Goal: Task Accomplishment & Management: Manage account settings

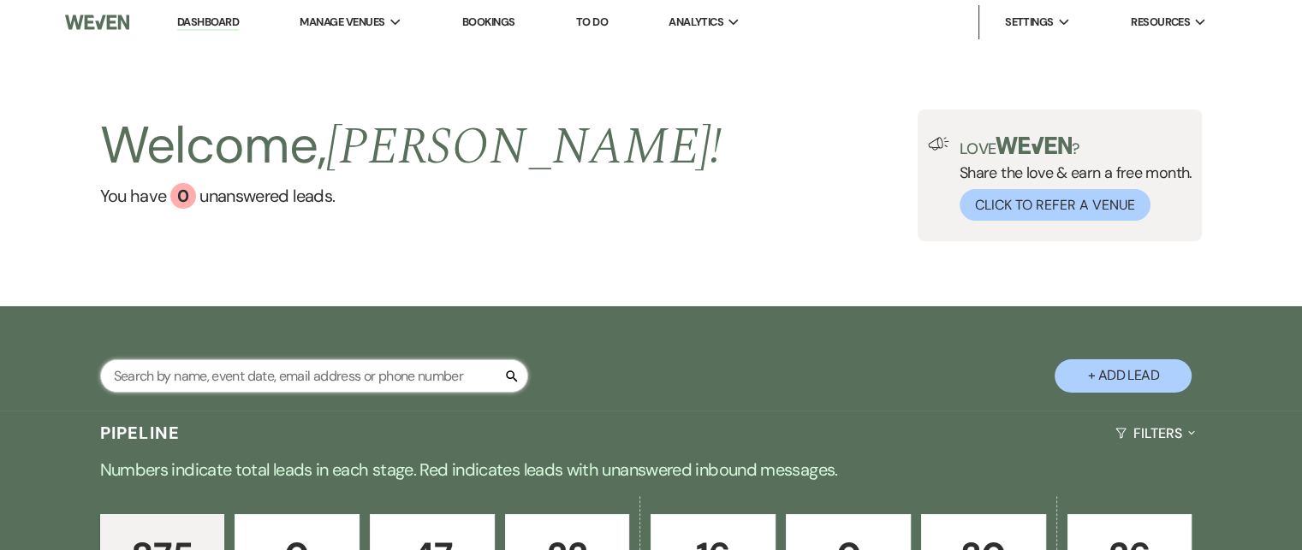
click at [128, 376] on input "text" at bounding box center [314, 375] width 428 height 33
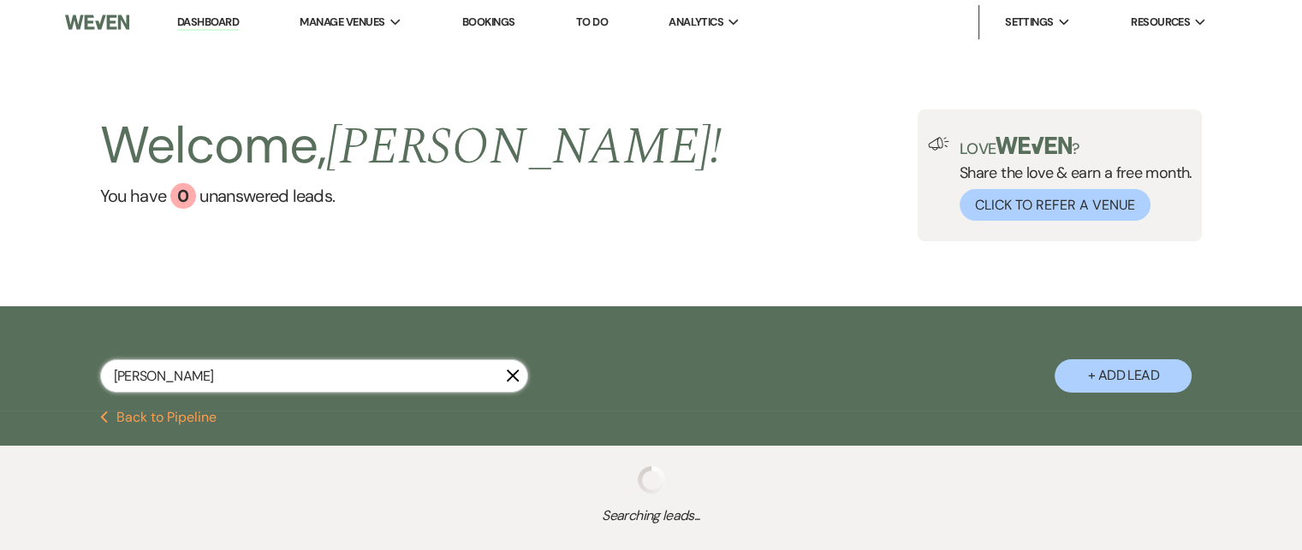
type input "[PERSON_NAME]"
select select "8"
select select "2"
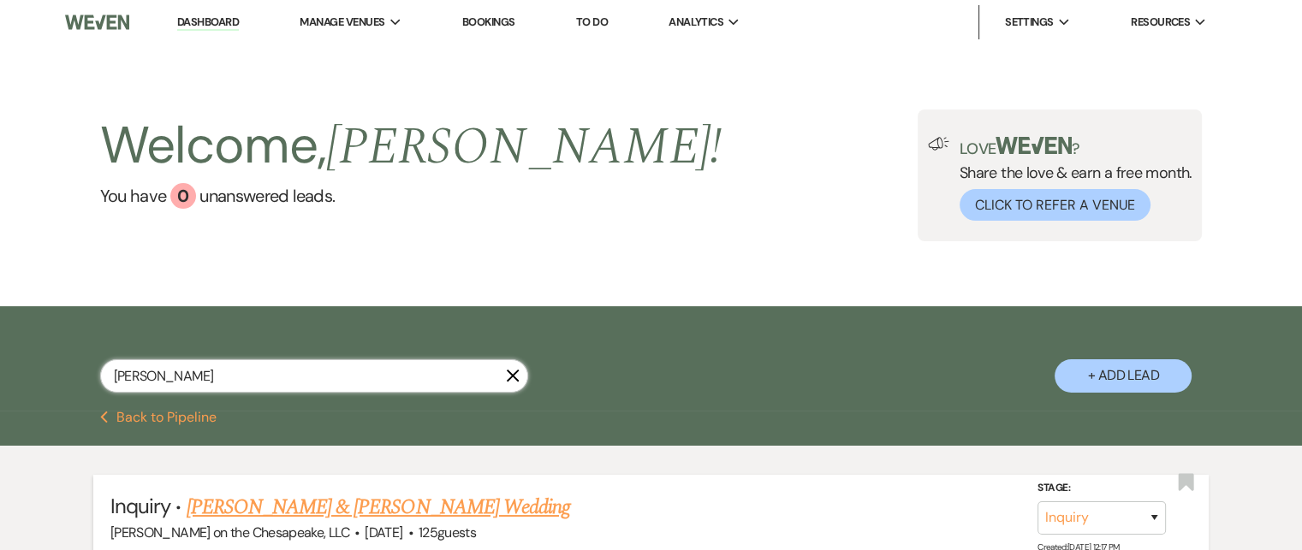
type input "[PERSON_NAME]"
click at [361, 506] on link "[PERSON_NAME] & [PERSON_NAME] Wedding" at bounding box center [378, 507] width 383 height 31
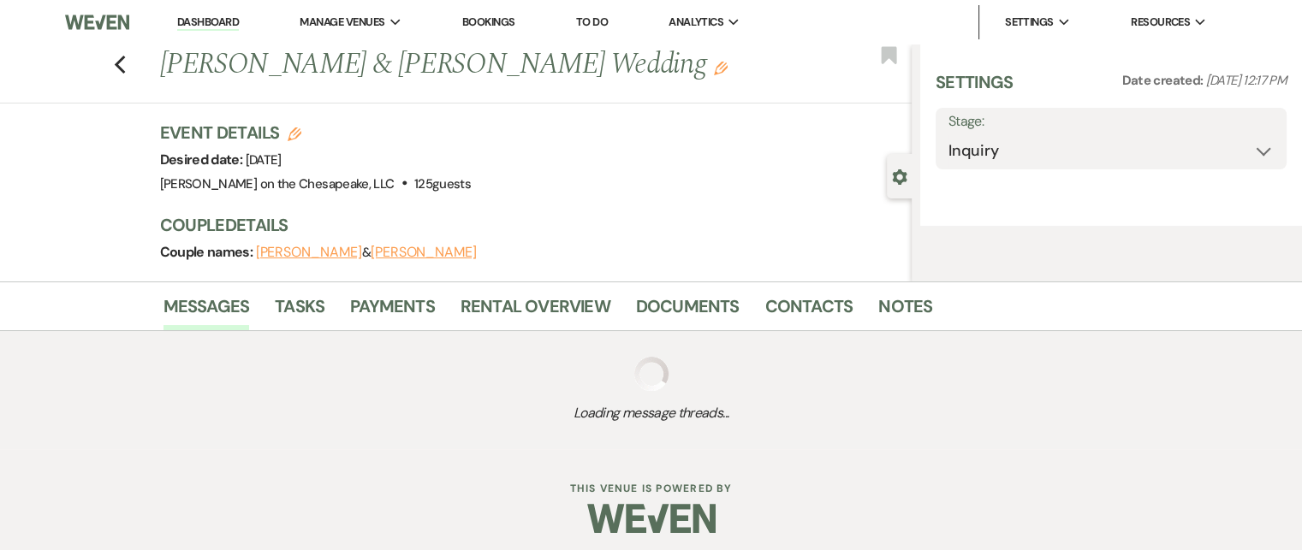
select select "5"
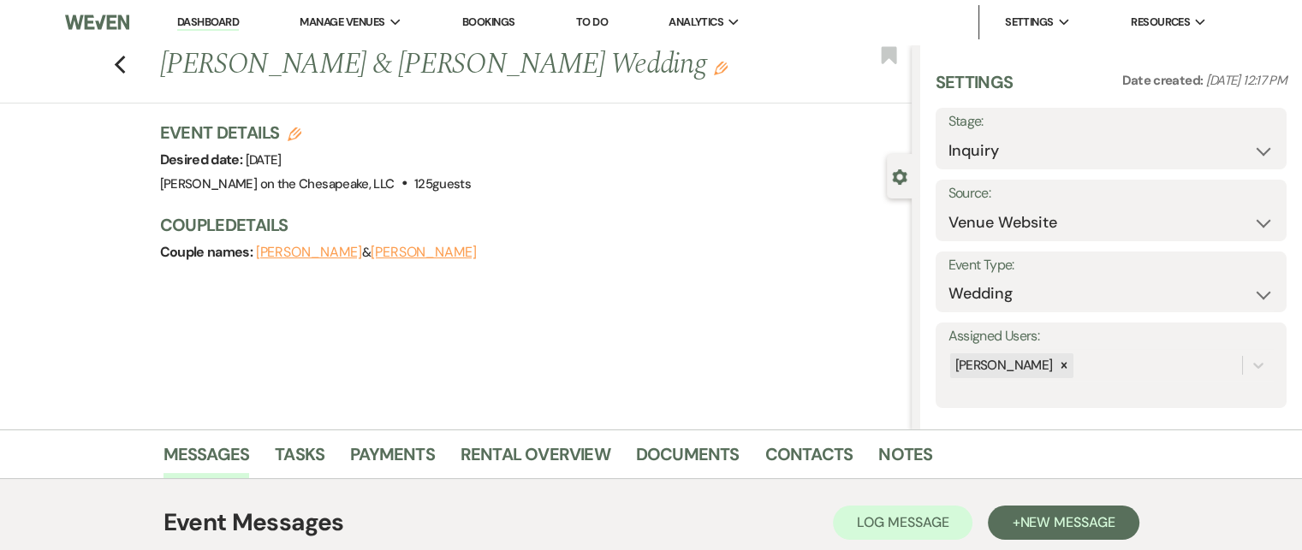
click at [281, 250] on button "[PERSON_NAME]" at bounding box center [309, 253] width 106 height 14
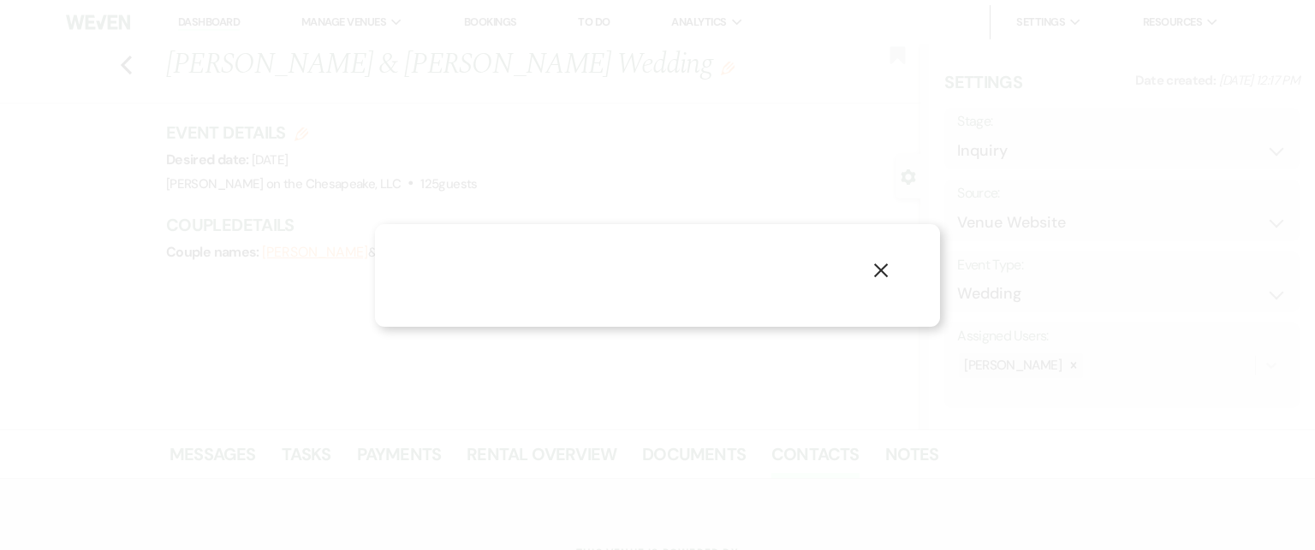
select select "1"
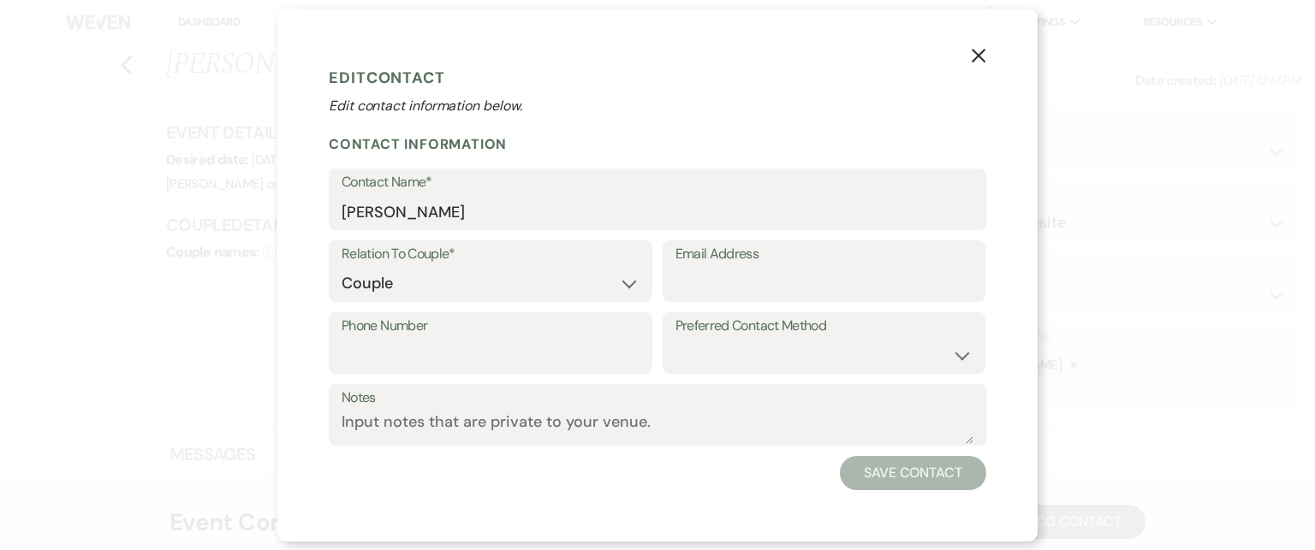
click at [981, 55] on icon "X" at bounding box center [978, 55] width 15 height 15
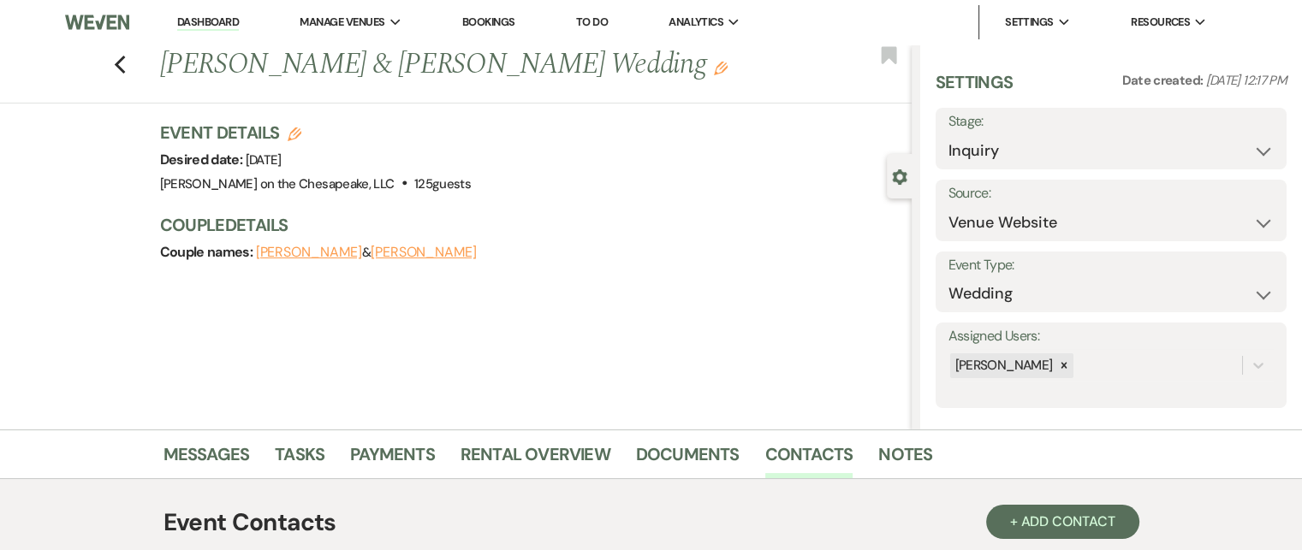
click at [378, 252] on button "[PERSON_NAME]" at bounding box center [424, 253] width 106 height 14
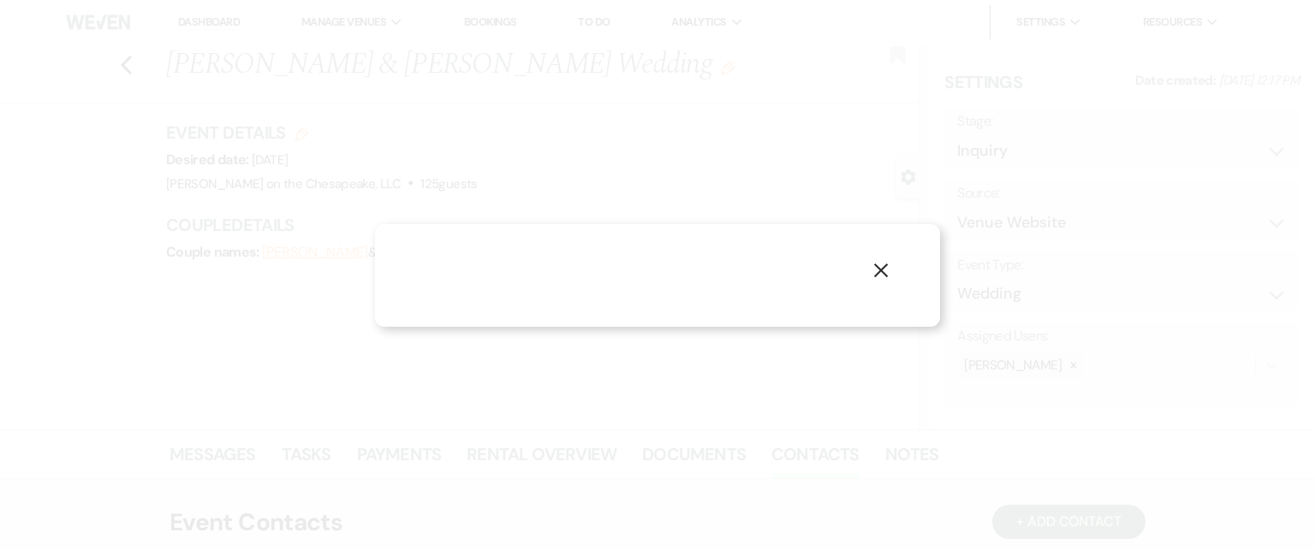
select select "1"
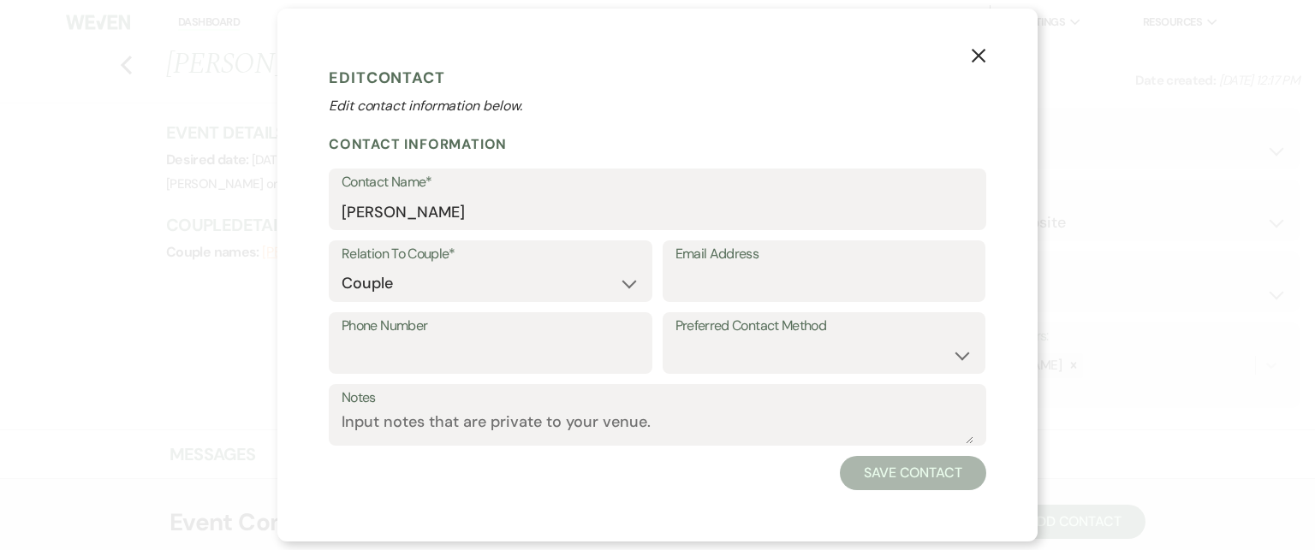
select select "8"
select select "2"
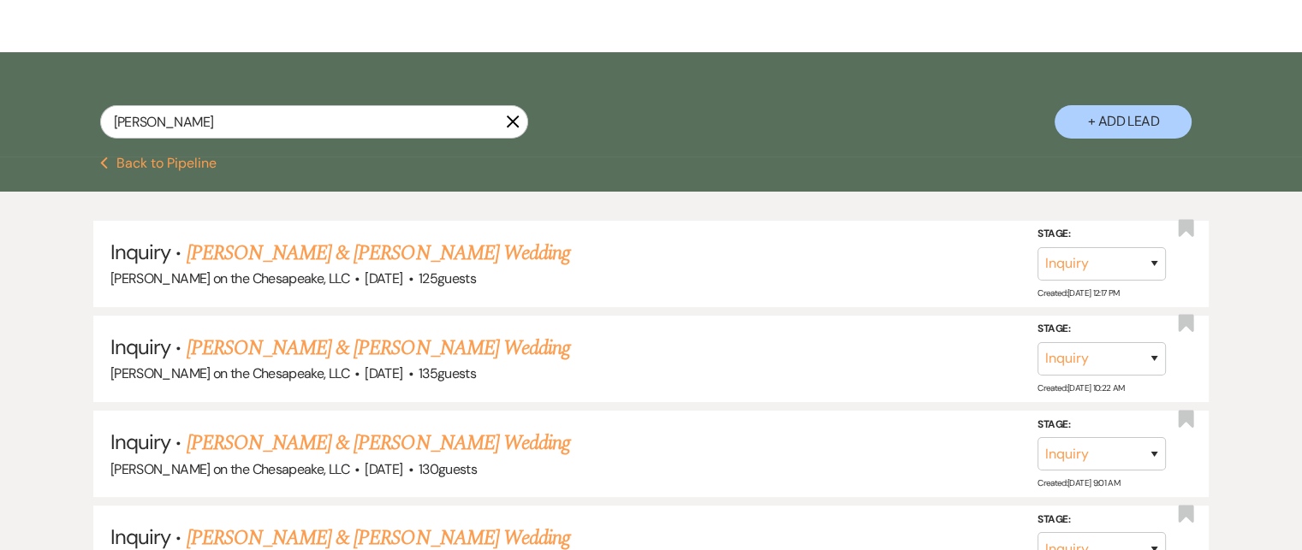
scroll to position [257, 0]
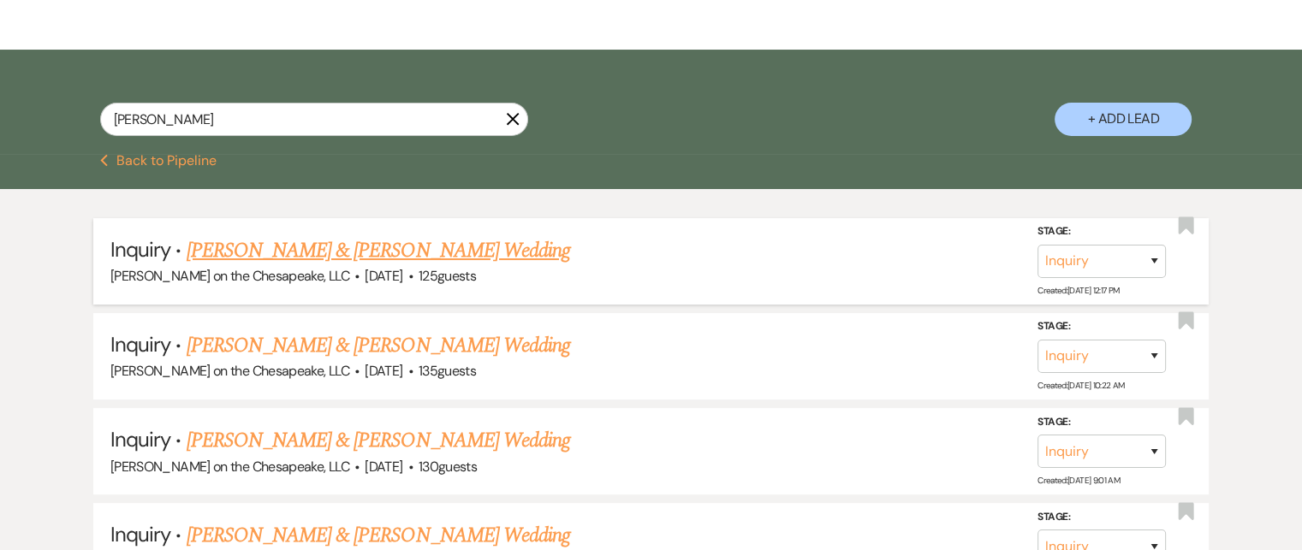
click at [421, 247] on link "[PERSON_NAME] & [PERSON_NAME] Wedding" at bounding box center [378, 250] width 383 height 31
select select "5"
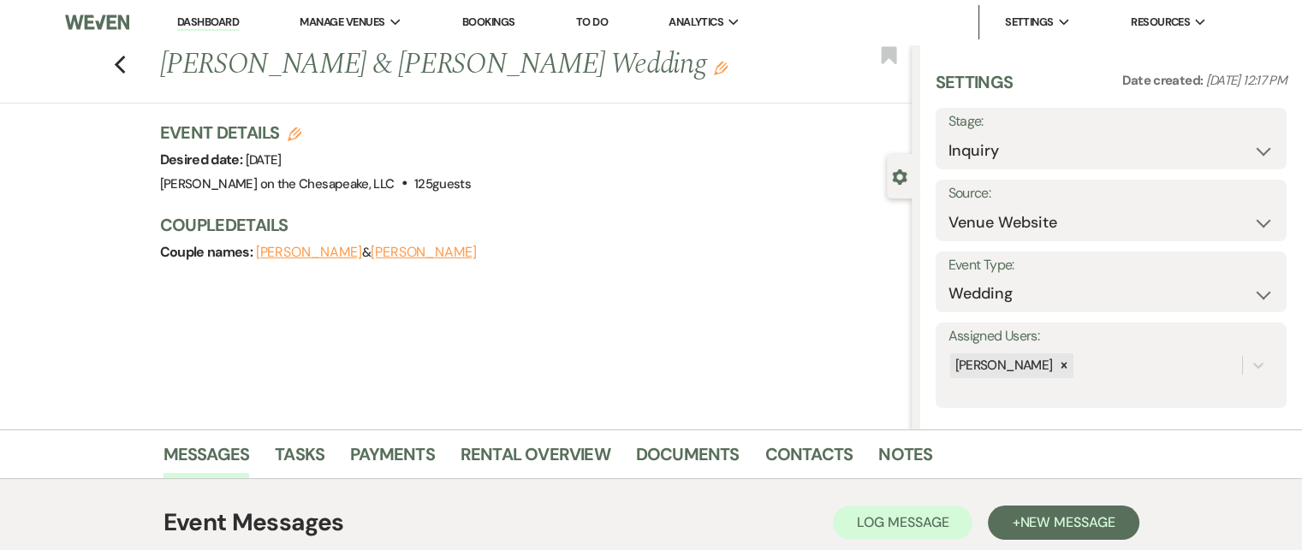
click at [714, 67] on icon "Edit" at bounding box center [721, 69] width 14 height 14
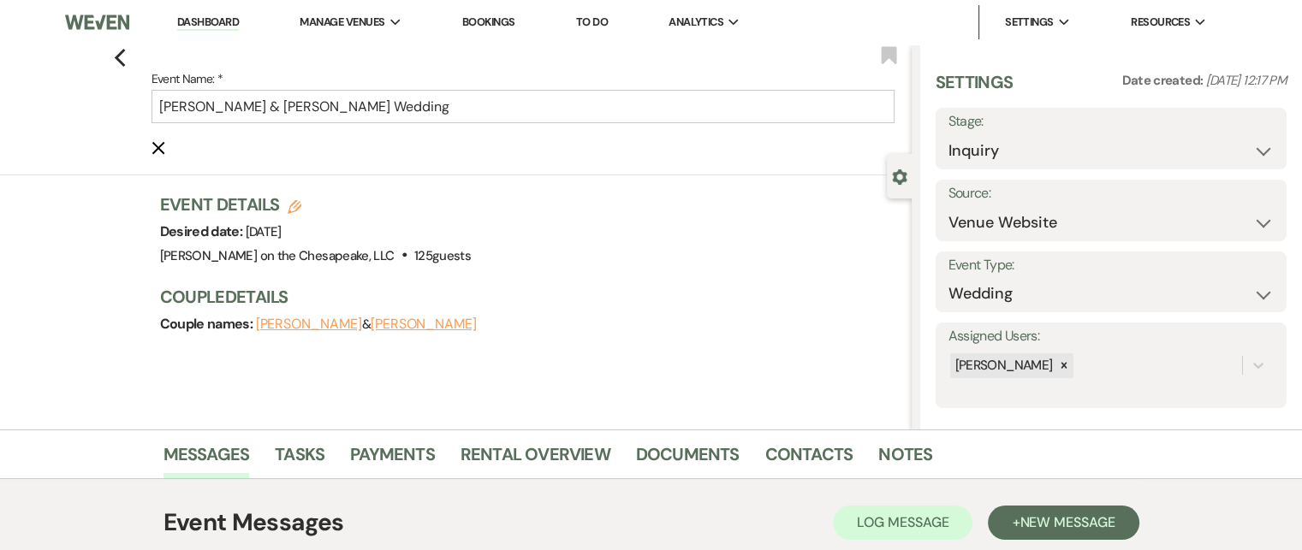
click at [300, 205] on icon "Edit" at bounding box center [295, 207] width 14 height 14
select select "705"
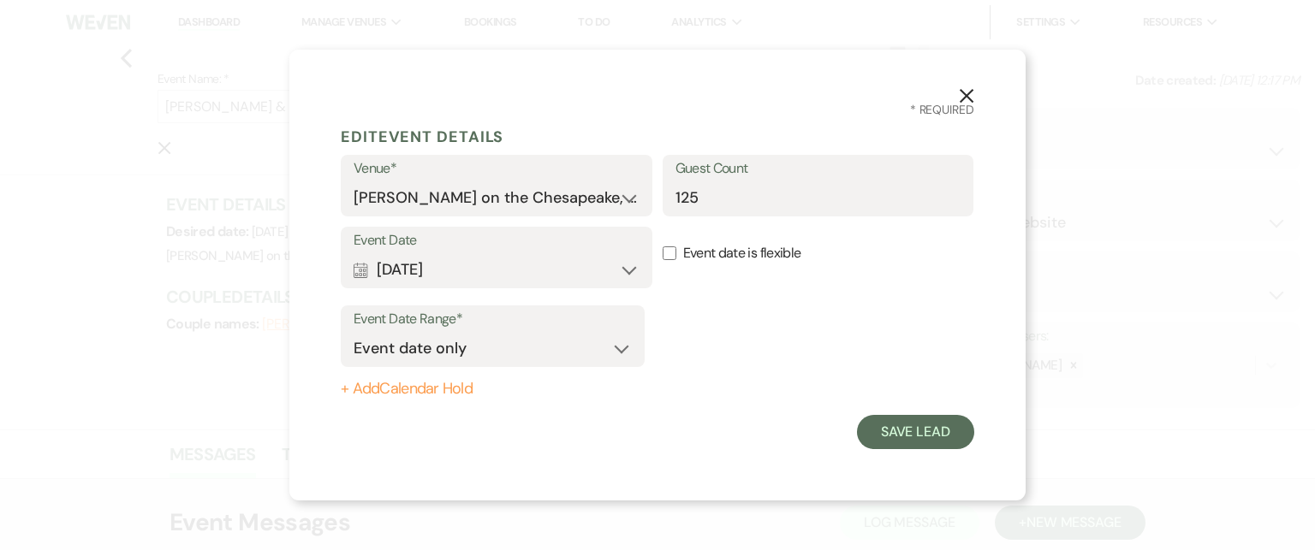
select select "8"
select select "2"
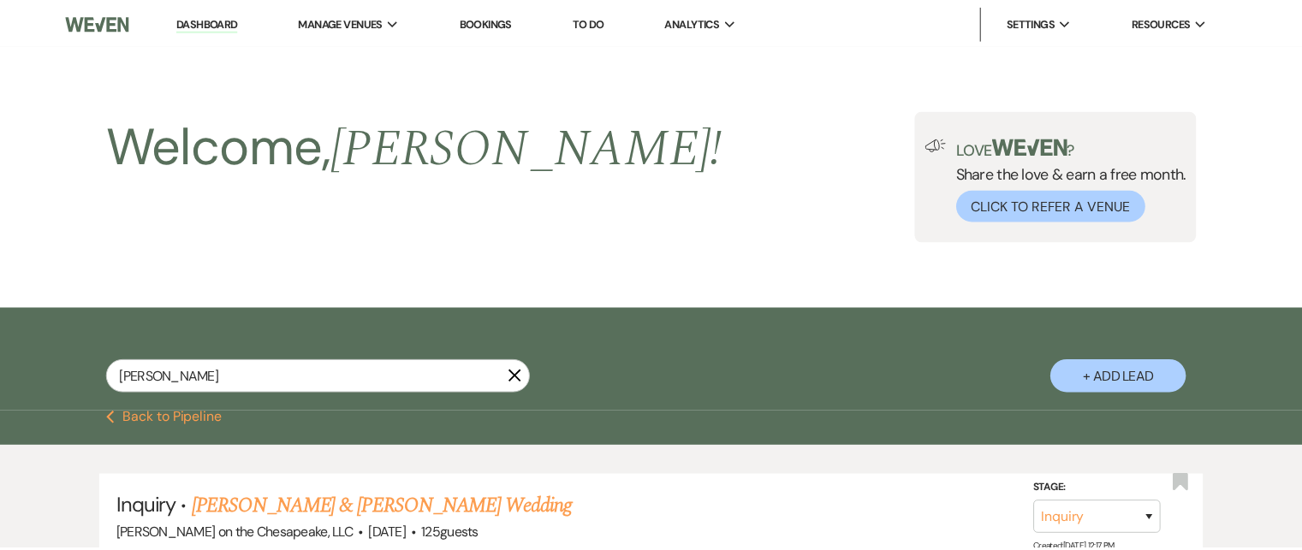
scroll to position [257, 0]
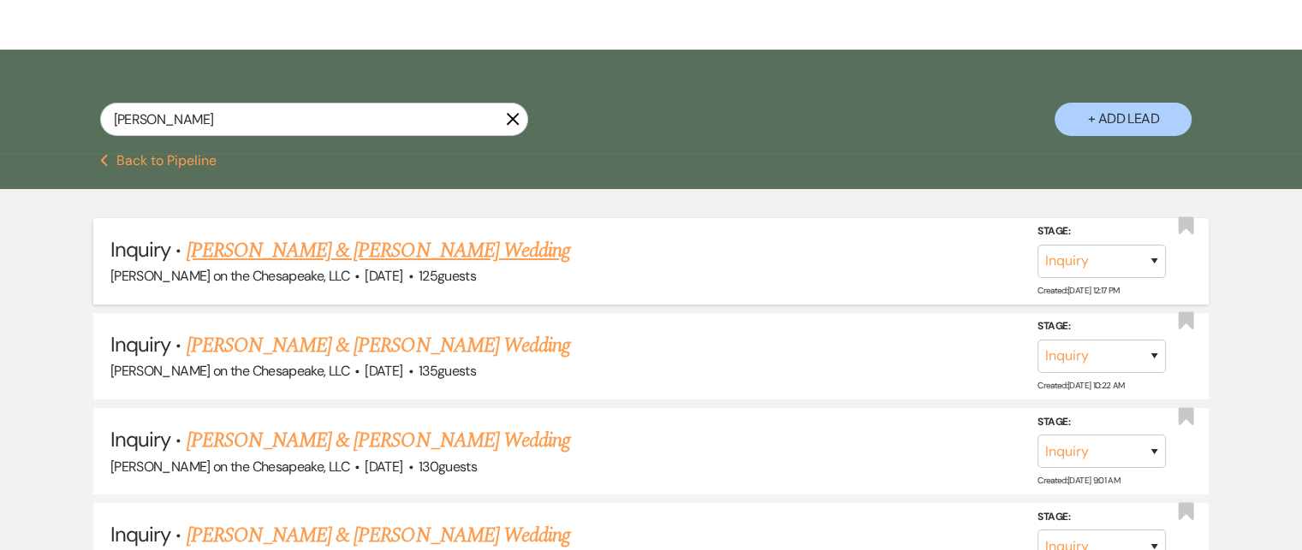
click at [363, 249] on link "[PERSON_NAME] & [PERSON_NAME] Wedding" at bounding box center [378, 250] width 383 height 31
select select "5"
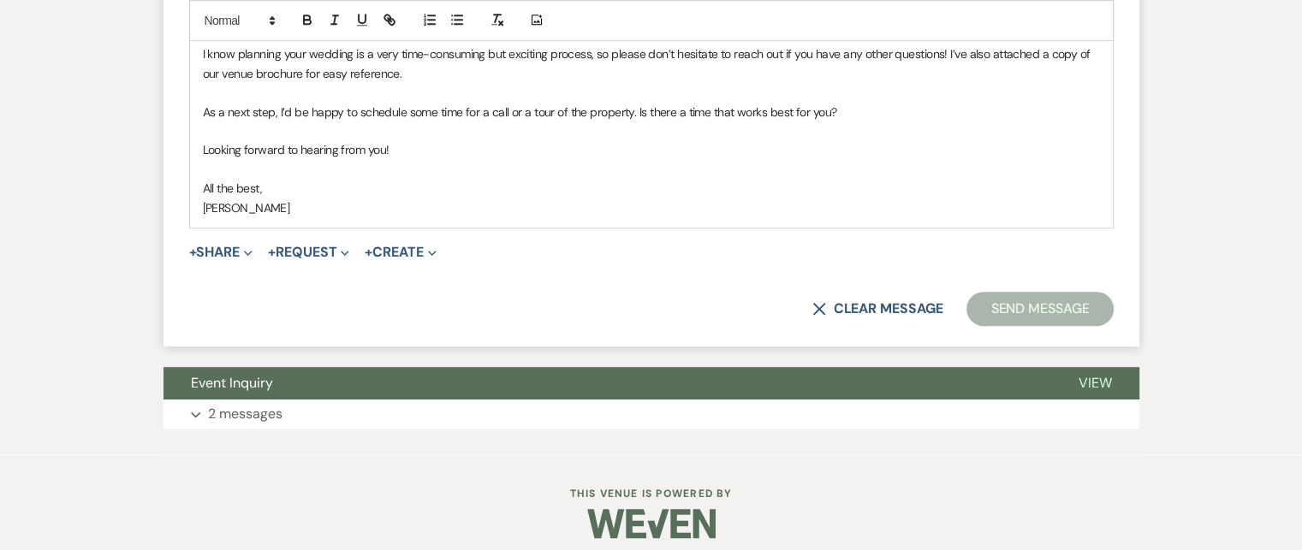
scroll to position [1147, 0]
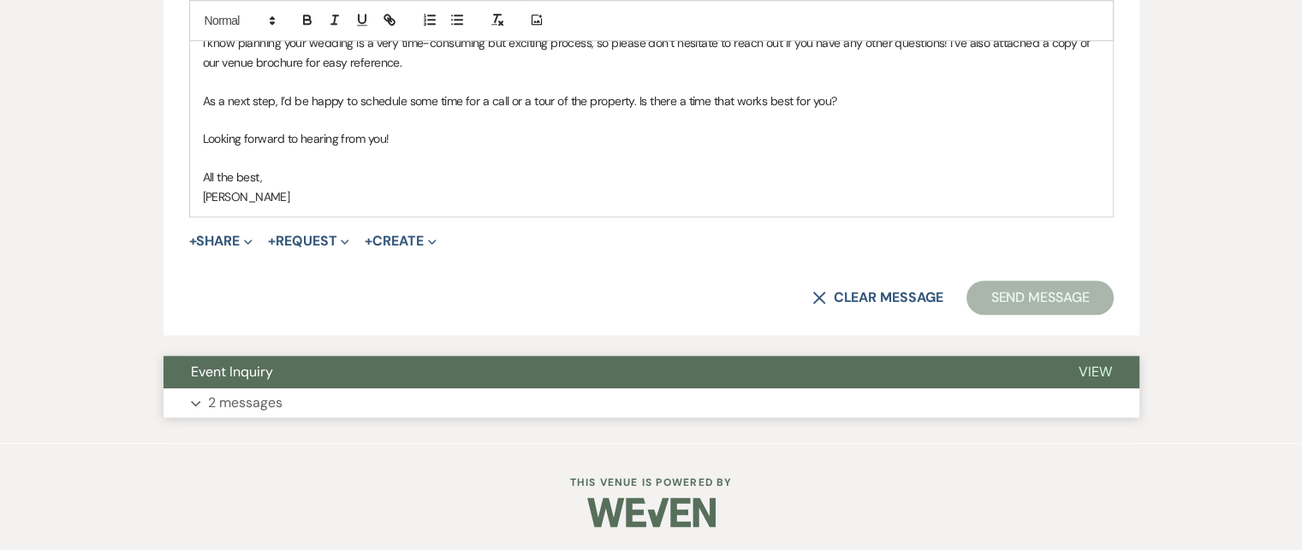
click at [260, 401] on p "2 messages" at bounding box center [245, 403] width 74 height 22
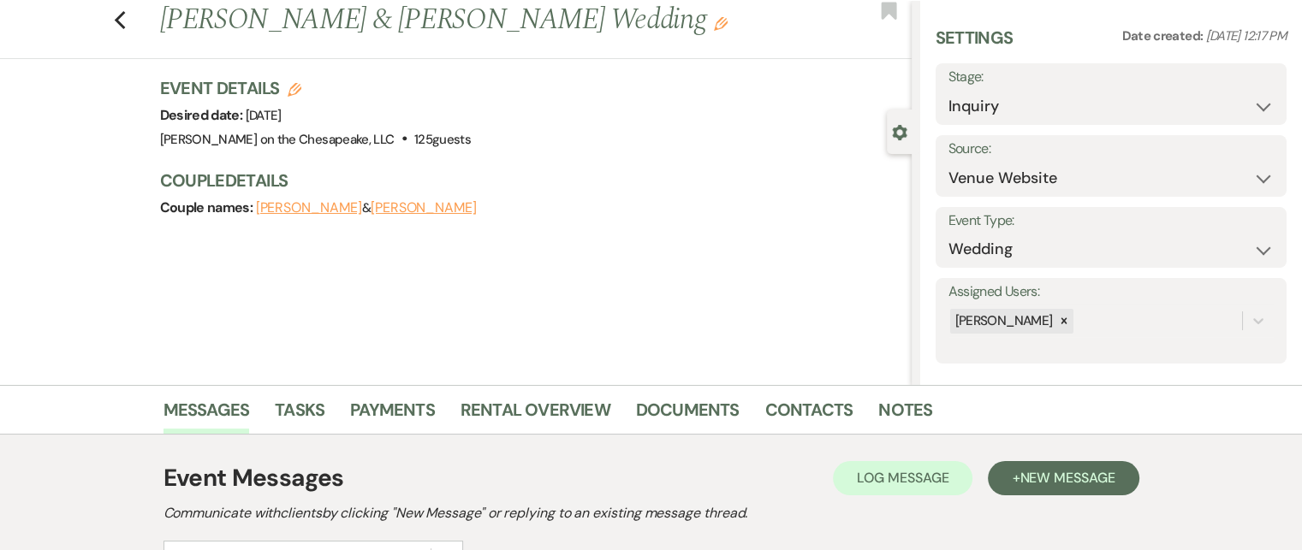
scroll to position [0, 0]
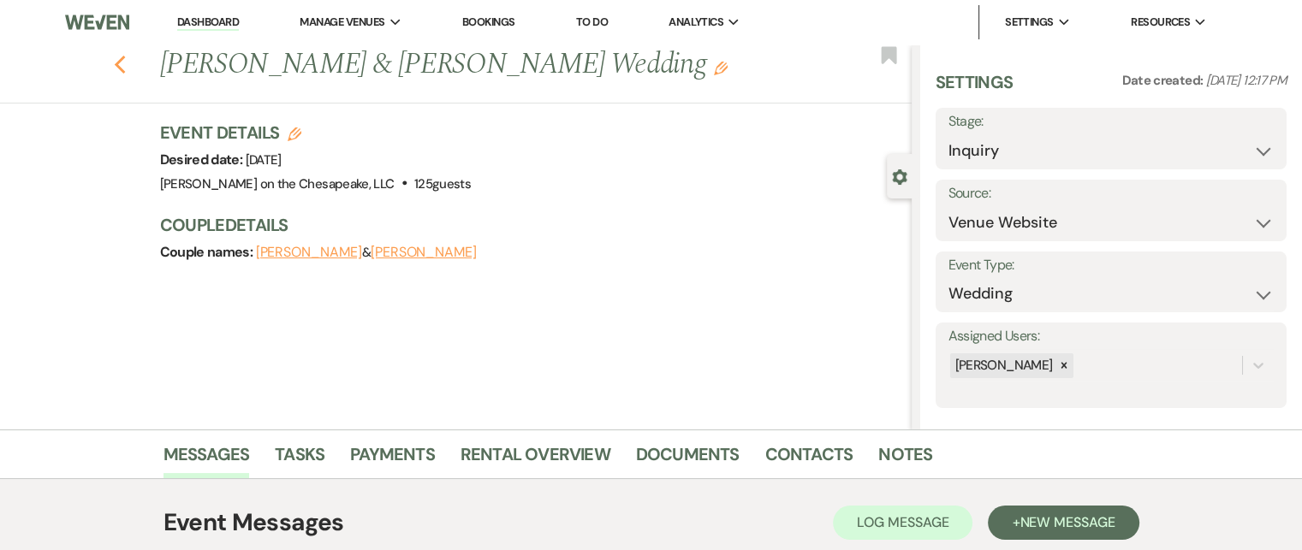
click at [120, 62] on icon "Previous" at bounding box center [120, 65] width 13 height 21
select select "8"
select select "2"
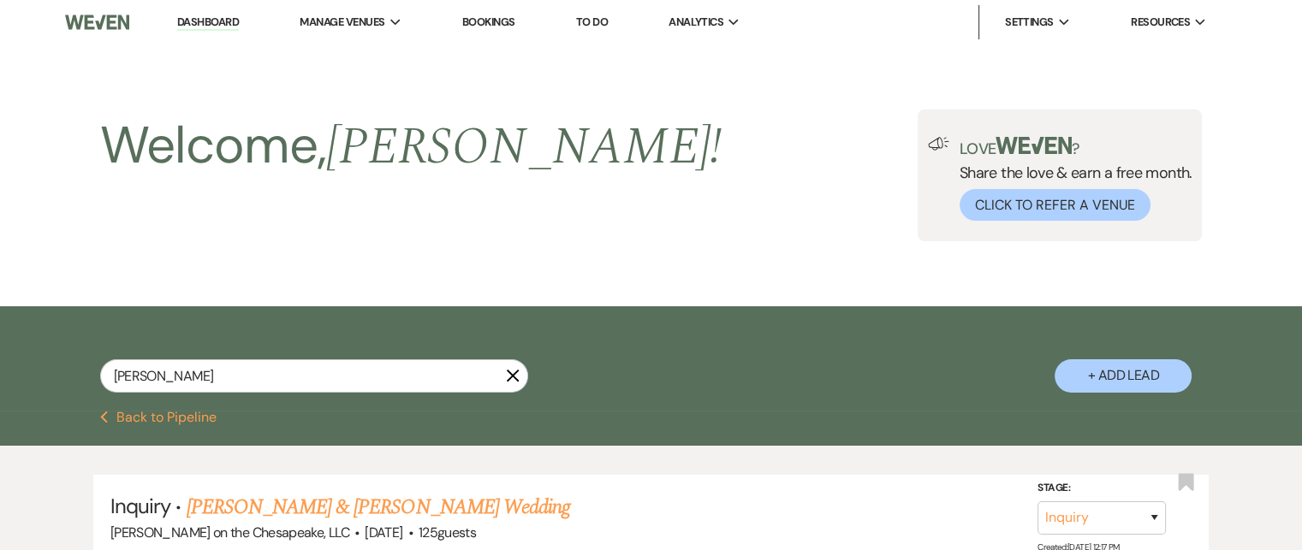
scroll to position [257, 0]
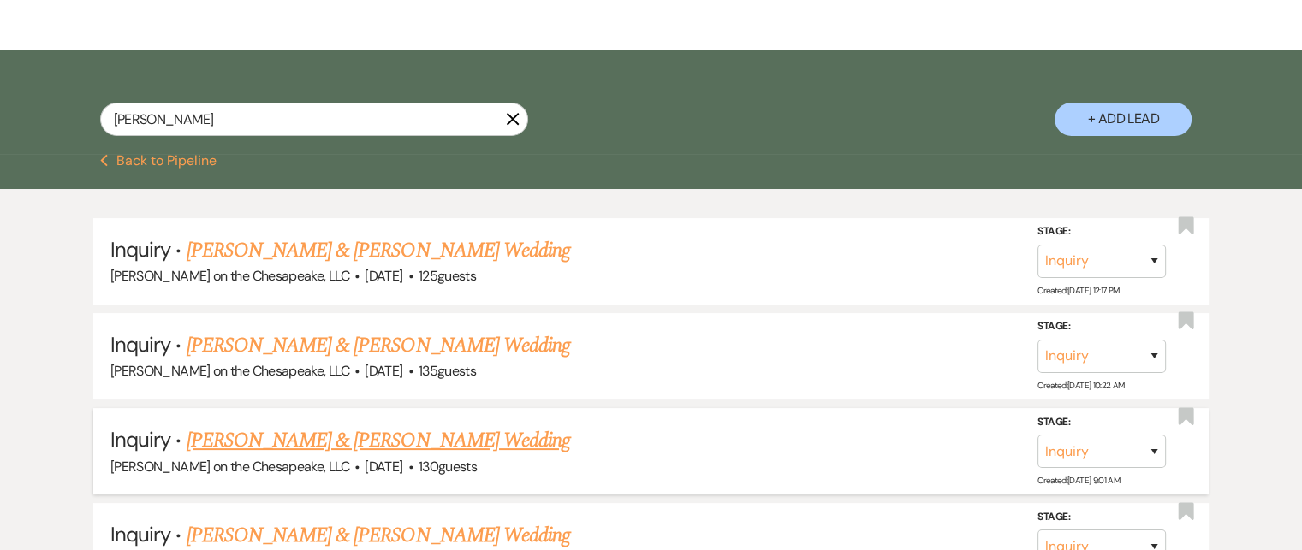
click at [310, 438] on link "[PERSON_NAME] & [PERSON_NAME] Wedding" at bounding box center [378, 440] width 383 height 31
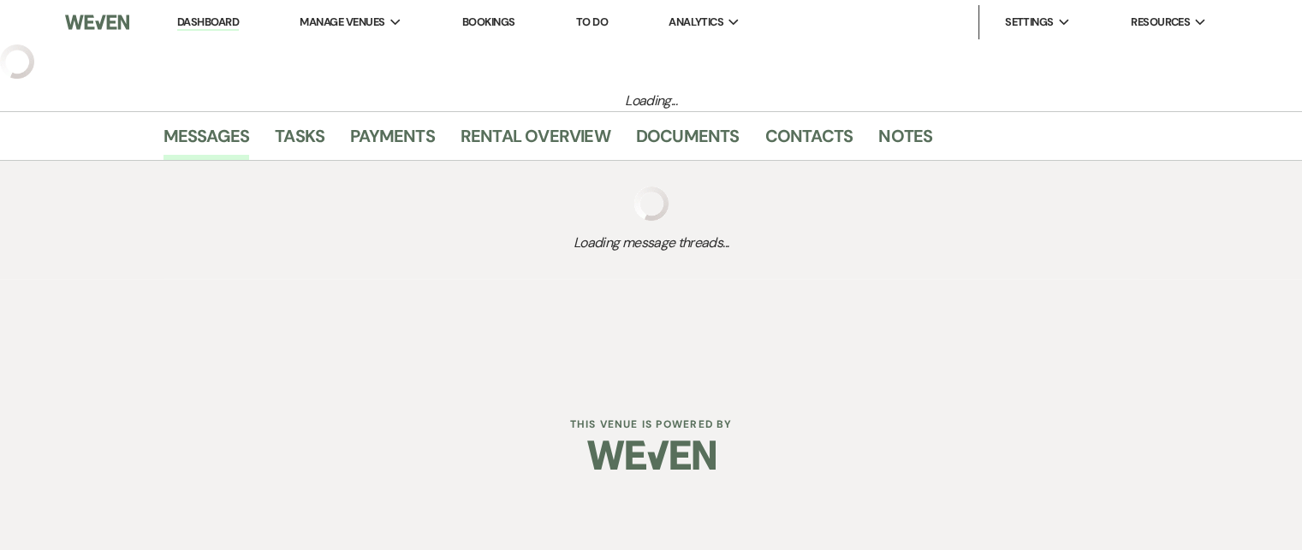
select select "5"
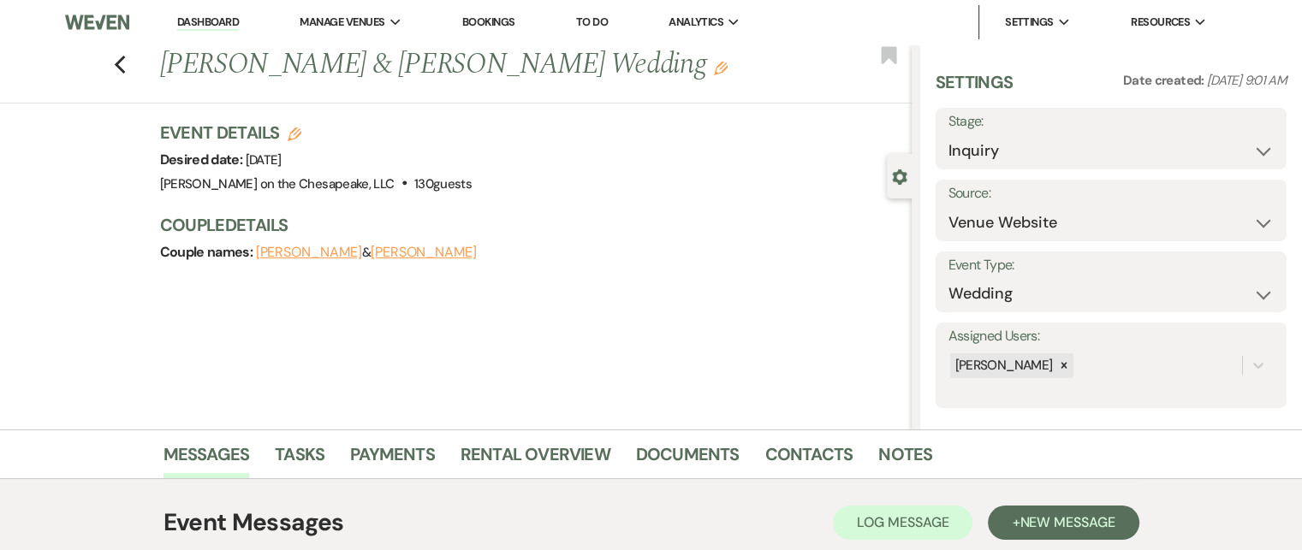
click at [382, 252] on button "[PERSON_NAME]" at bounding box center [424, 253] width 106 height 14
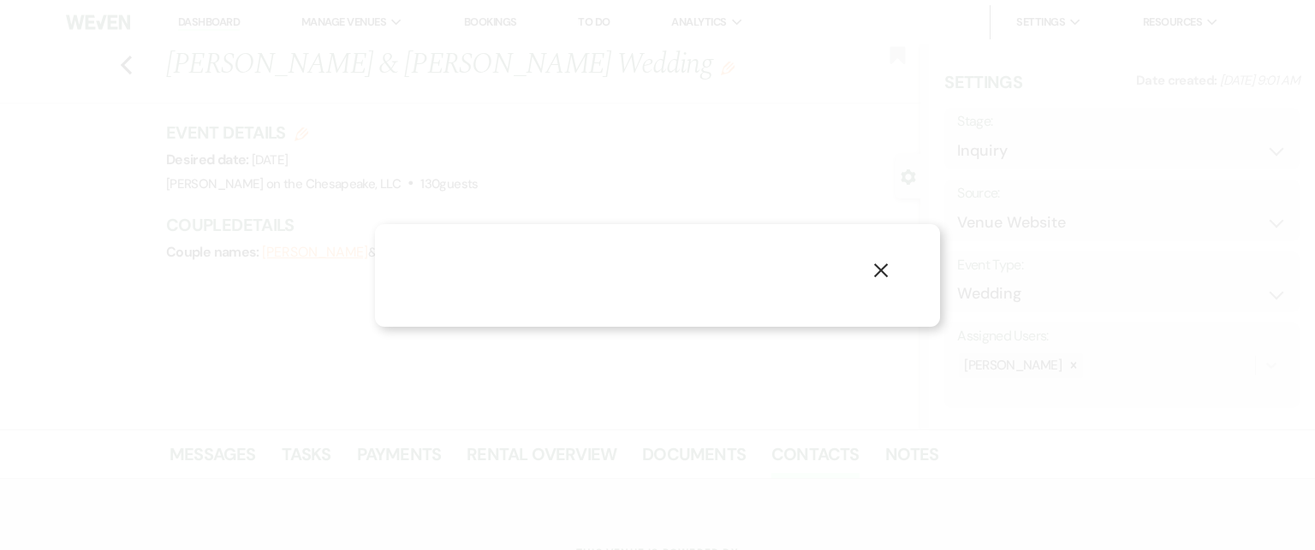
select select "1"
select select "email"
